Goal: Check status: Check status

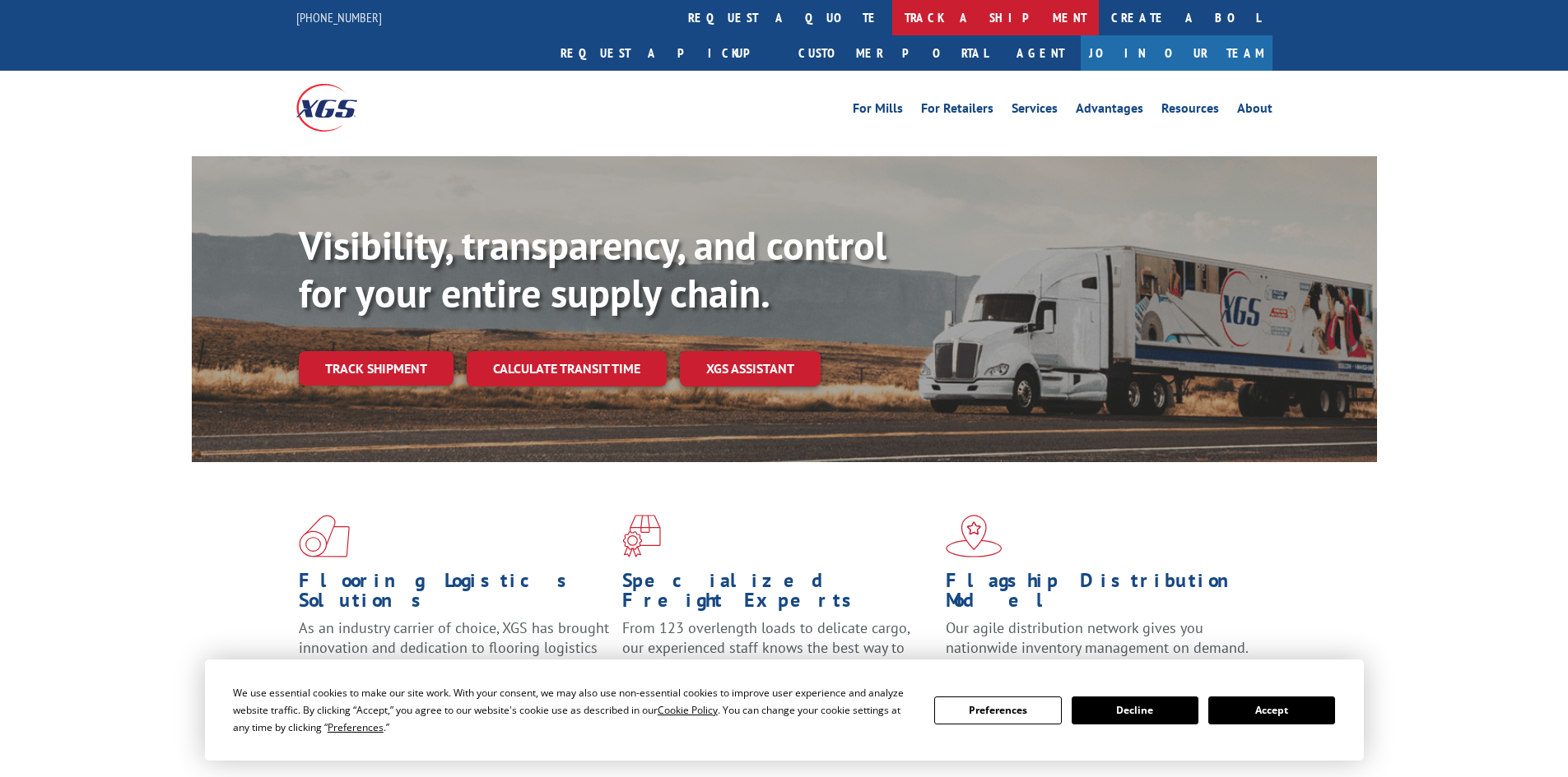
click at [893, 14] on link "track a shipment" at bounding box center [995, 18] width 207 height 36
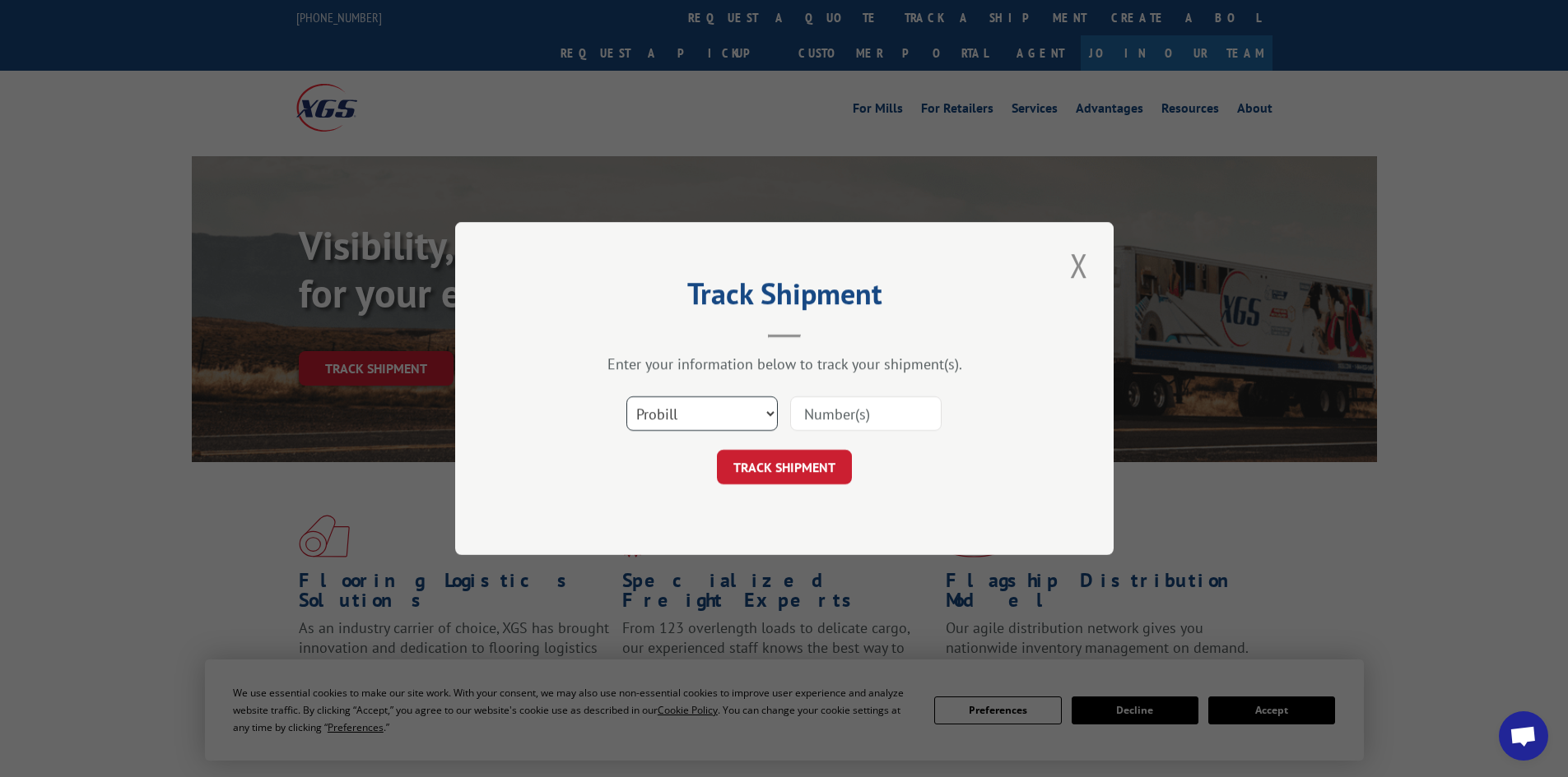
click at [768, 410] on select "Select category... Probill BOL PO" at bounding box center [702, 413] width 152 height 35
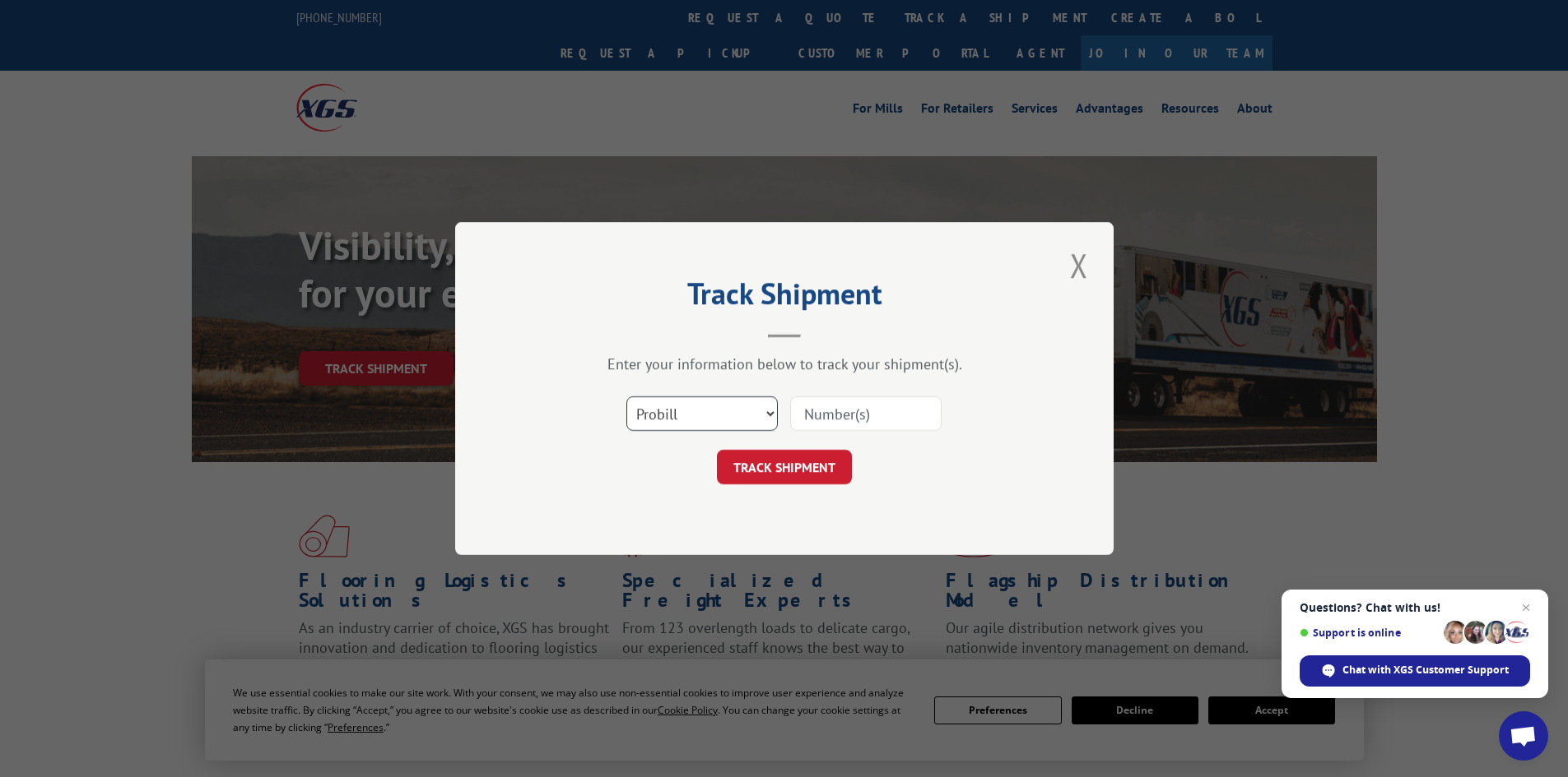
select select "bol"
click at [626, 396] on select "Select category... Probill BOL PO" at bounding box center [702, 413] width 152 height 35
click at [814, 414] on input at bounding box center [866, 413] width 152 height 35
paste input "5963988"
type input "5963988"
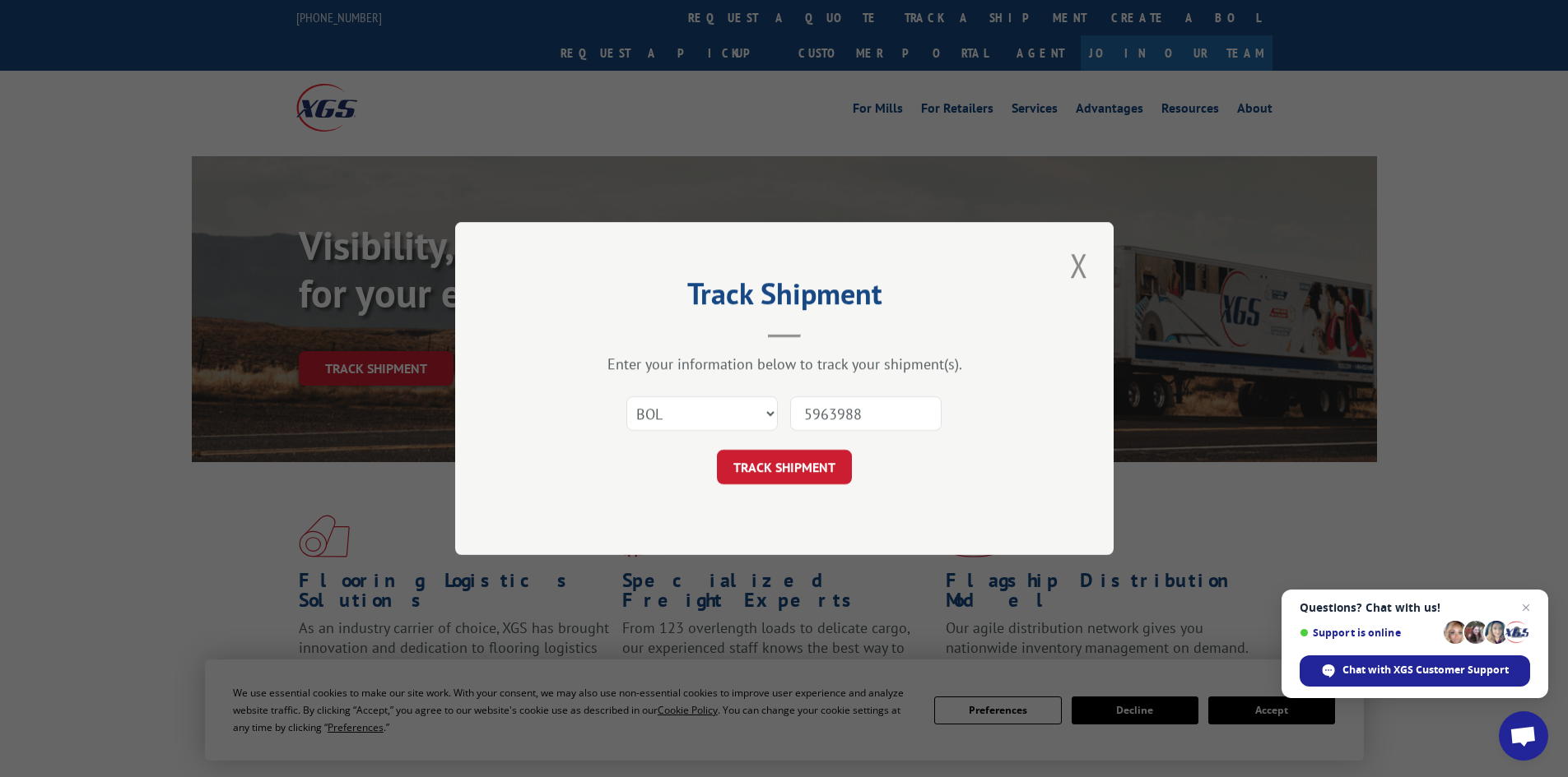
click at [792, 466] on button "TRACK SHIPMENT" at bounding box center [784, 467] width 135 height 35
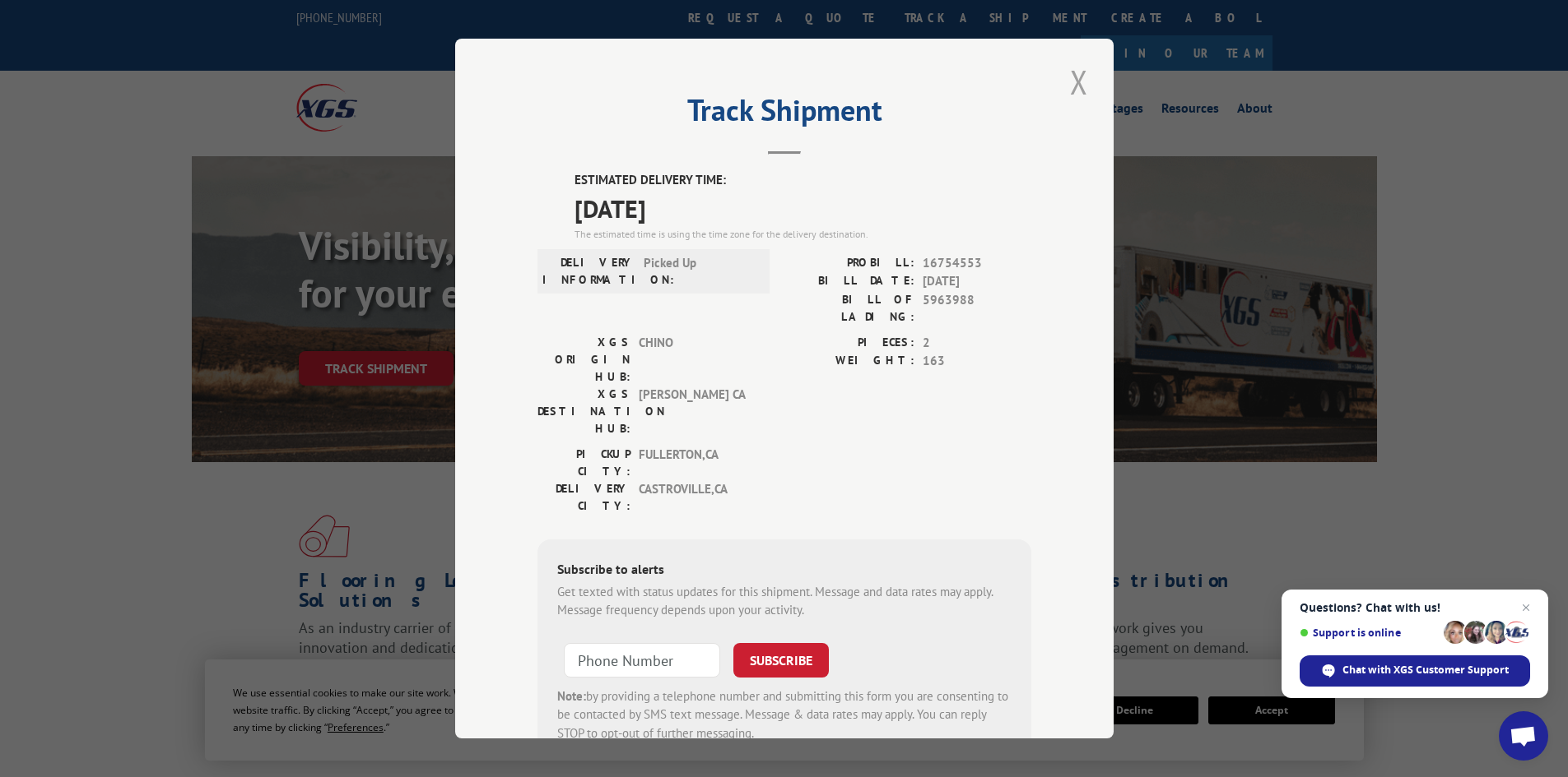
click at [1072, 82] on button "Close modal" at bounding box center [1079, 81] width 28 height 45
